Goal: Task Accomplishment & Management: Use online tool/utility

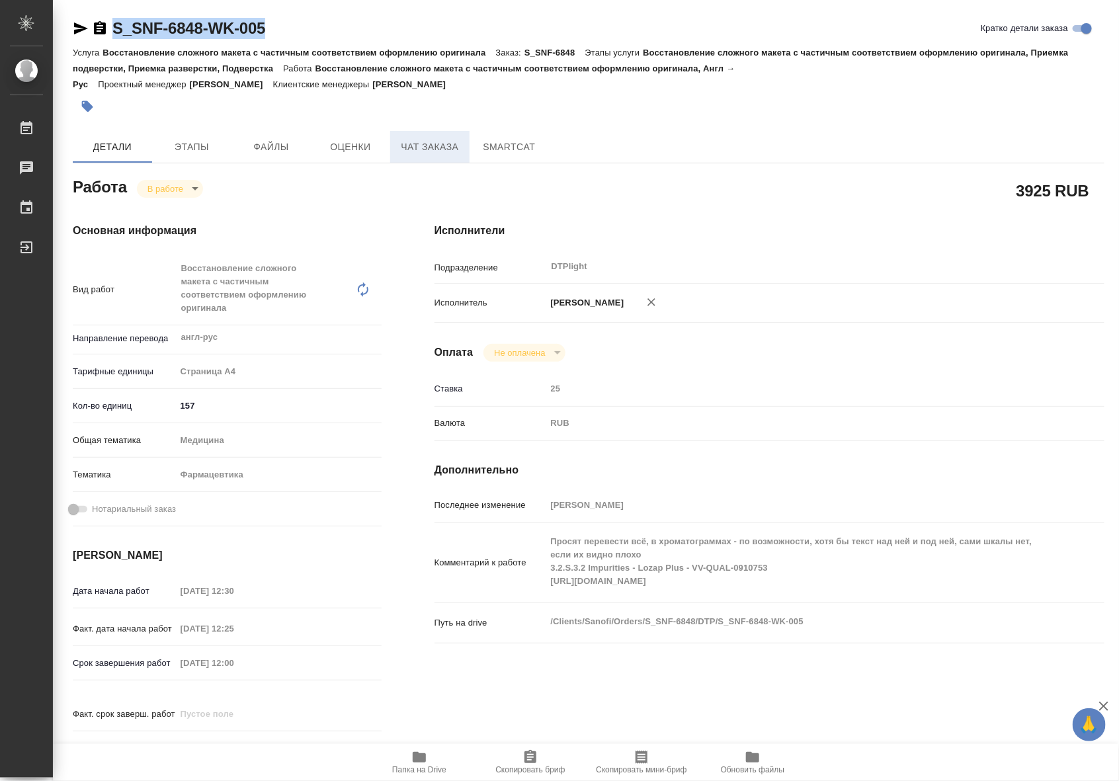
click at [455, 146] on span "Чат заказа" at bounding box center [429, 147] width 63 height 17
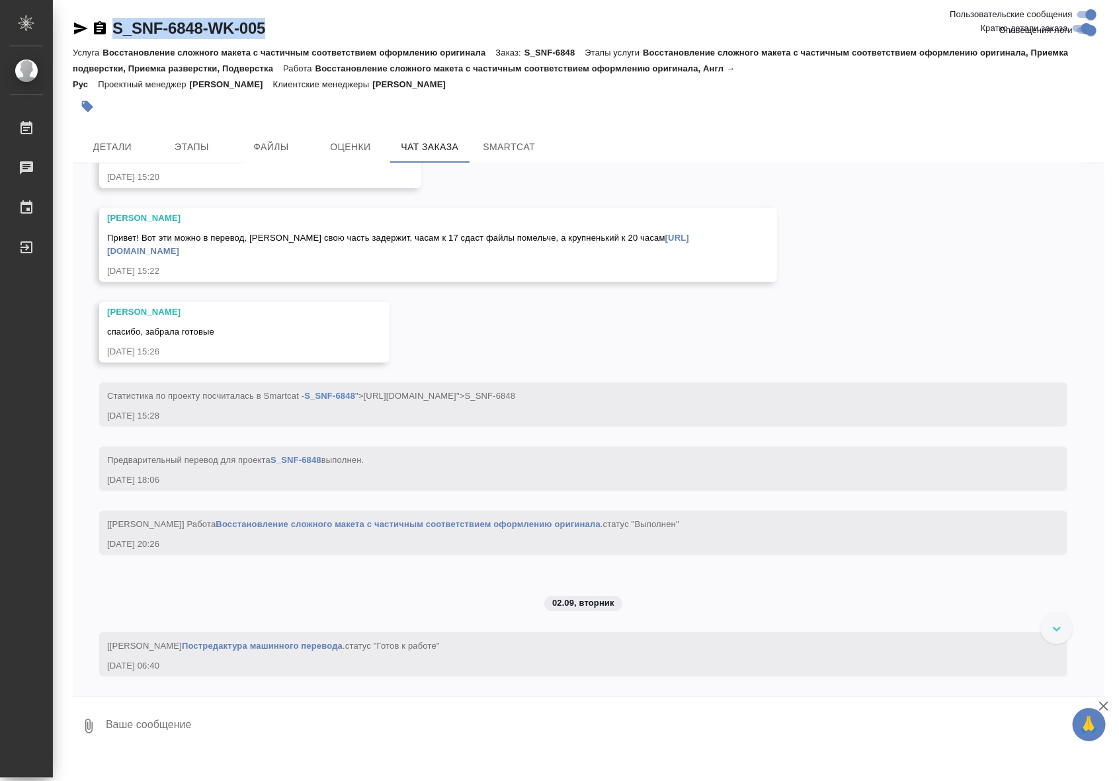
scroll to position [6301, 0]
click at [137, 144] on span "Детали" at bounding box center [112, 147] width 63 height 17
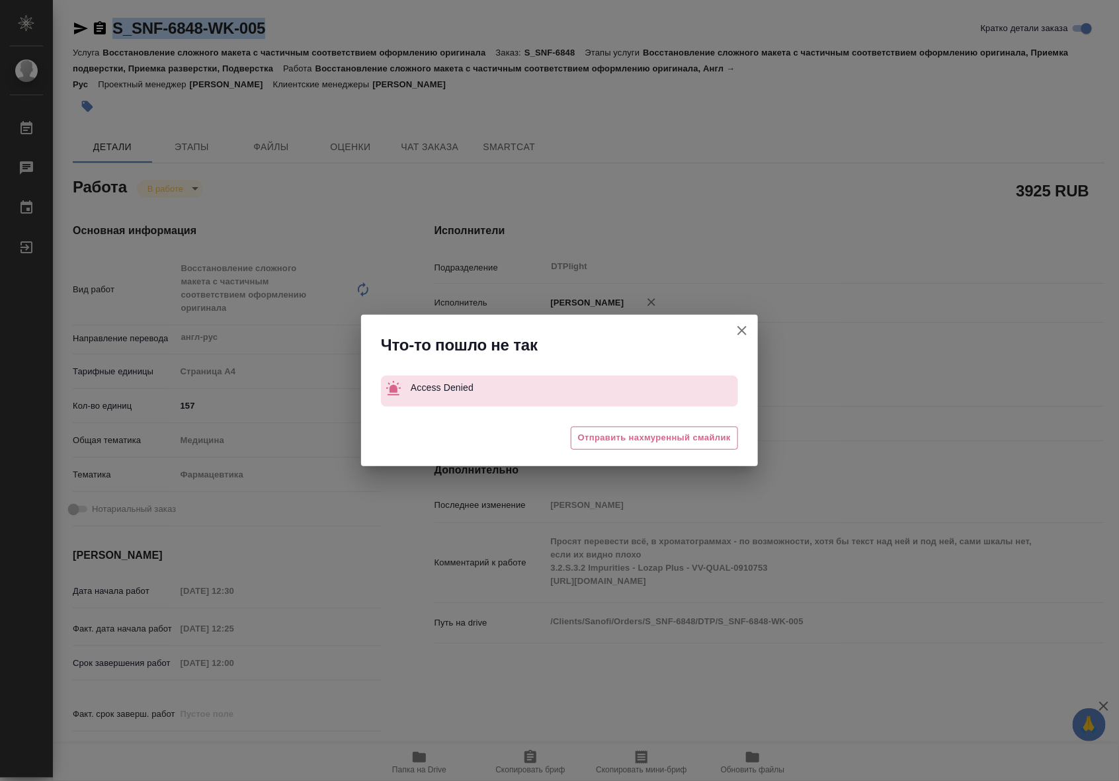
type textarea "x"
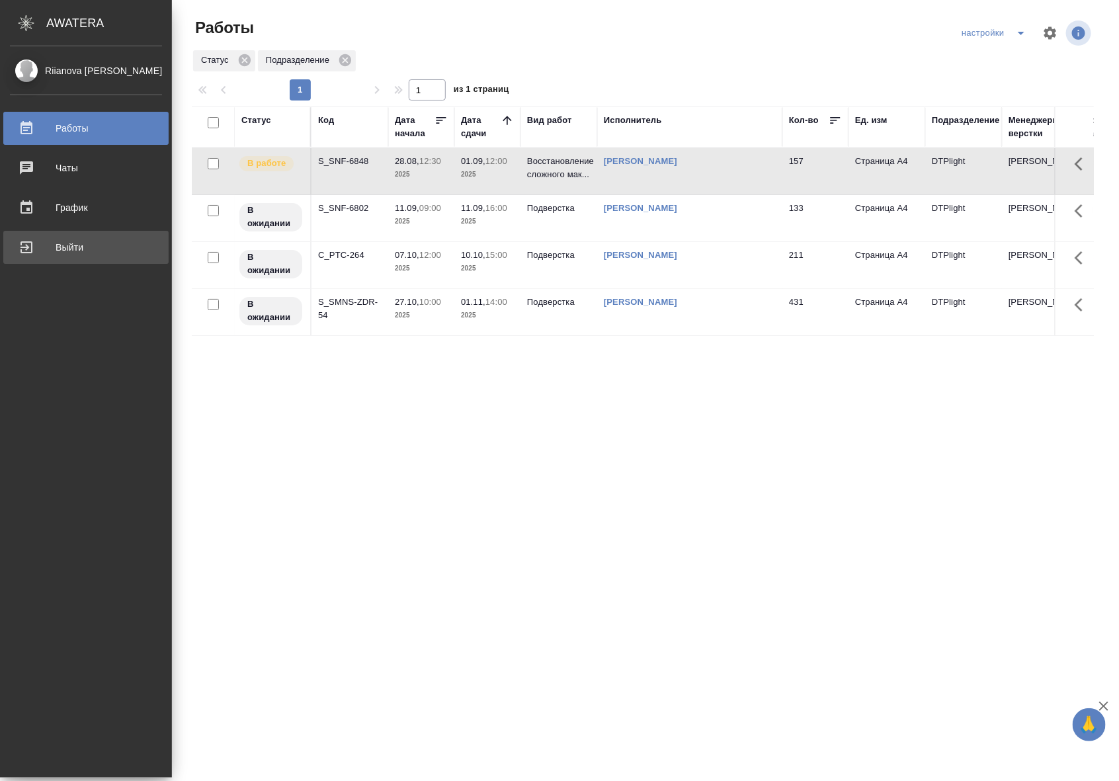
click at [26, 249] on div "Выйти" at bounding box center [86, 247] width 152 height 20
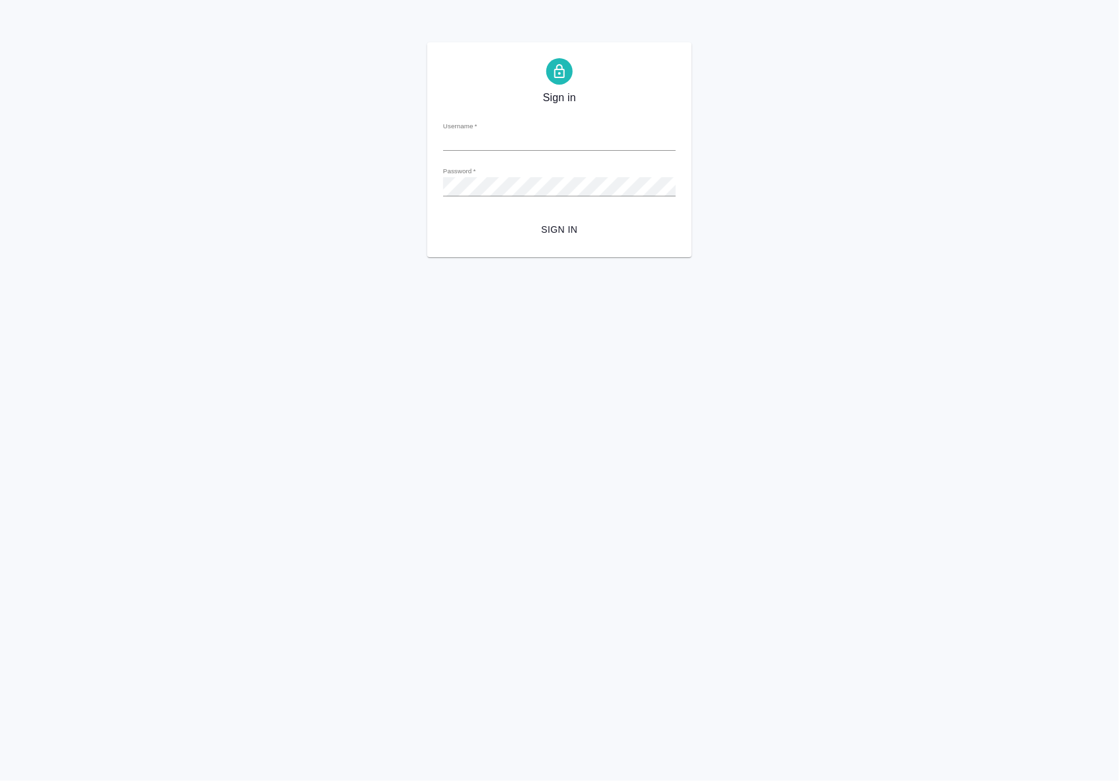
type input "[EMAIL_ADDRESS][DOMAIN_NAME]"
click at [577, 233] on span "Sign in" at bounding box center [560, 230] width 212 height 17
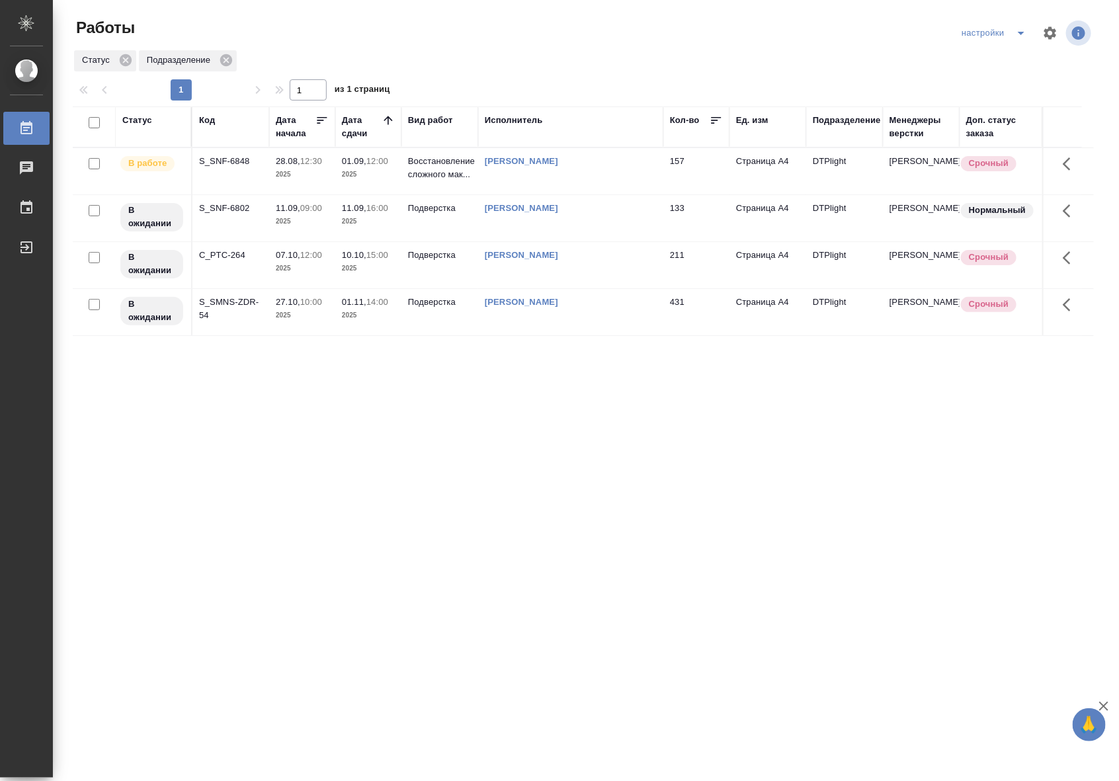
click at [317, 182] on td "28.08, 12:30 2025" at bounding box center [302, 171] width 66 height 46
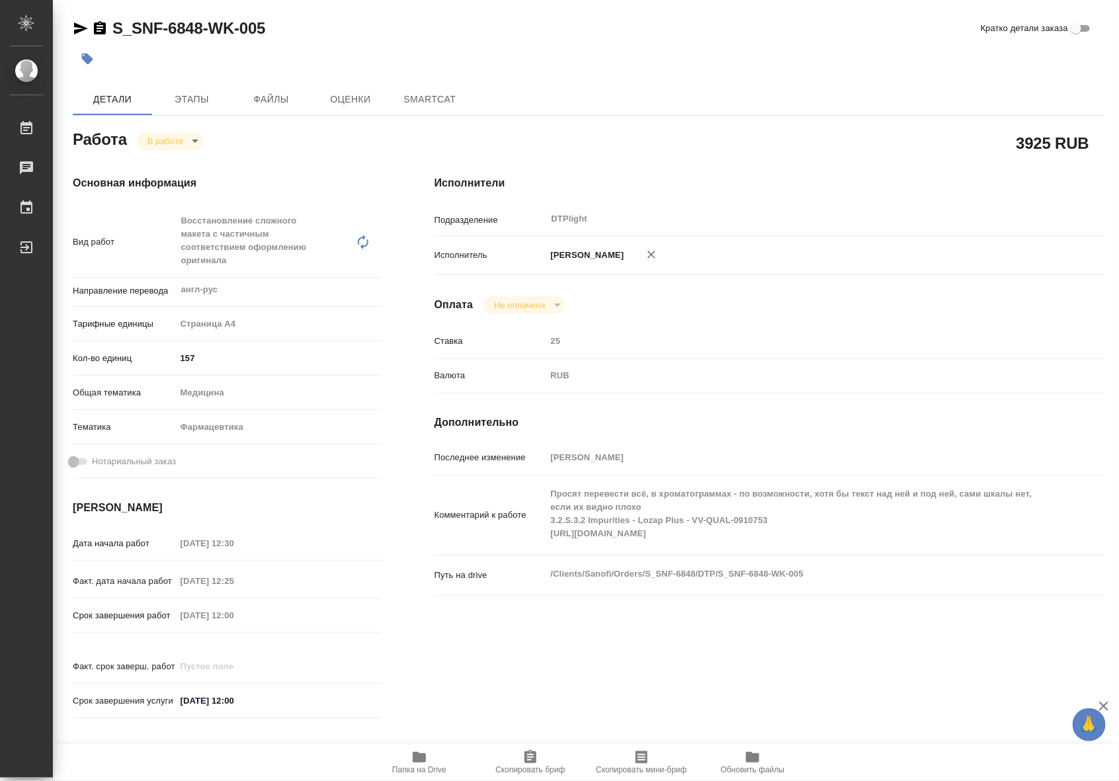
type textarea "x"
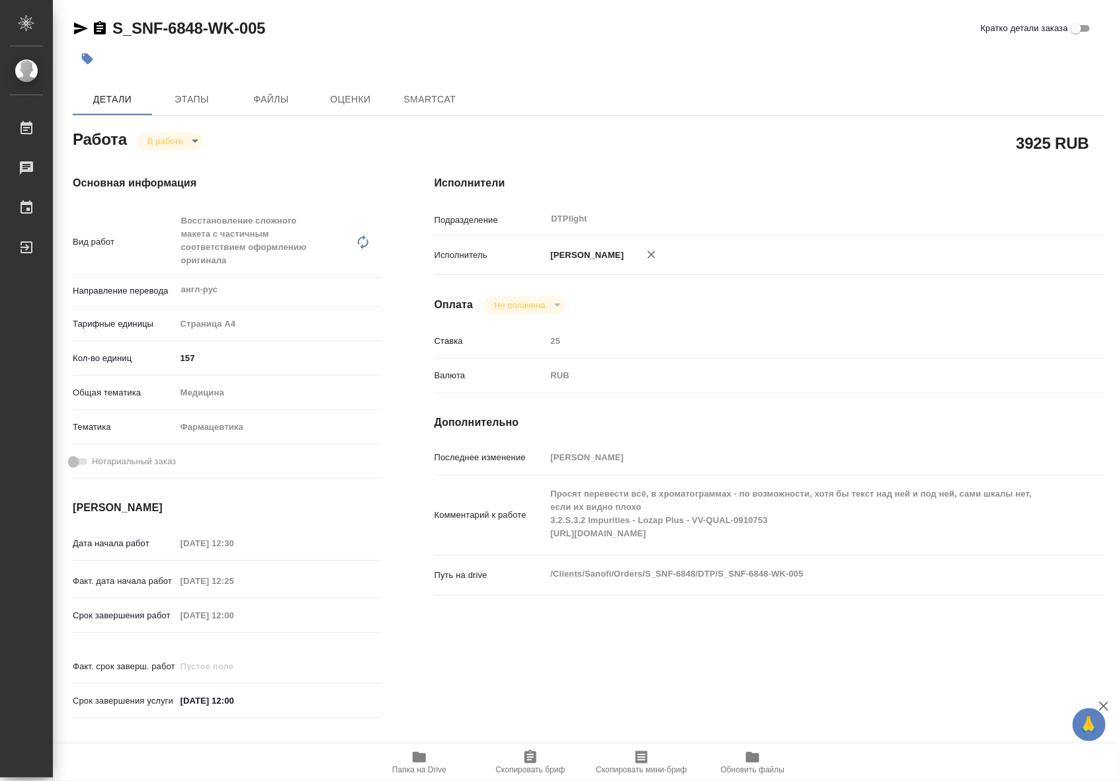
type textarea "x"
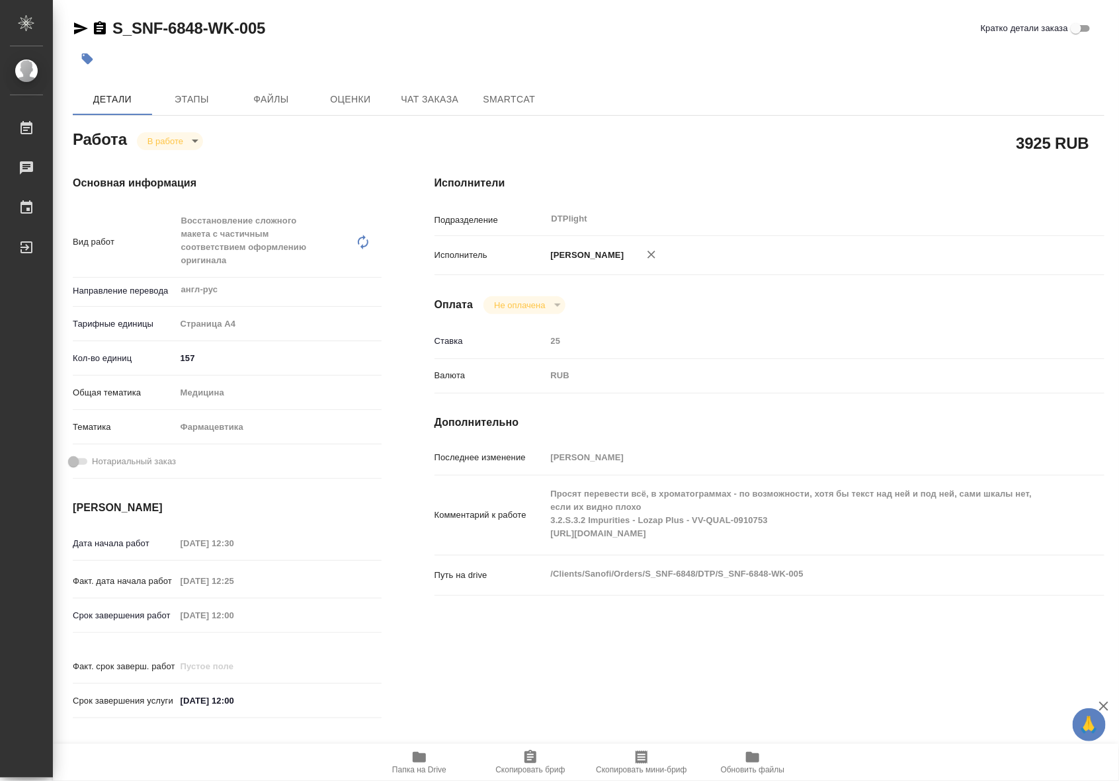
type textarea "x"
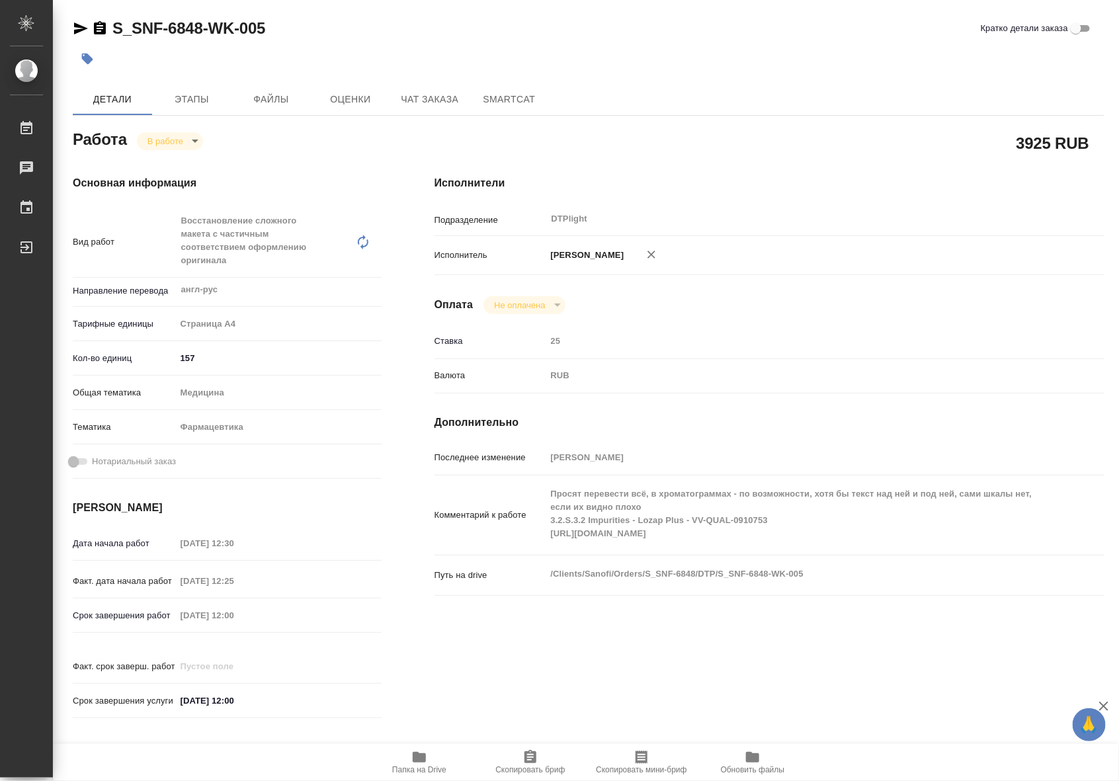
type textarea "x"
